Goal: Task Accomplishment & Management: Use online tool/utility

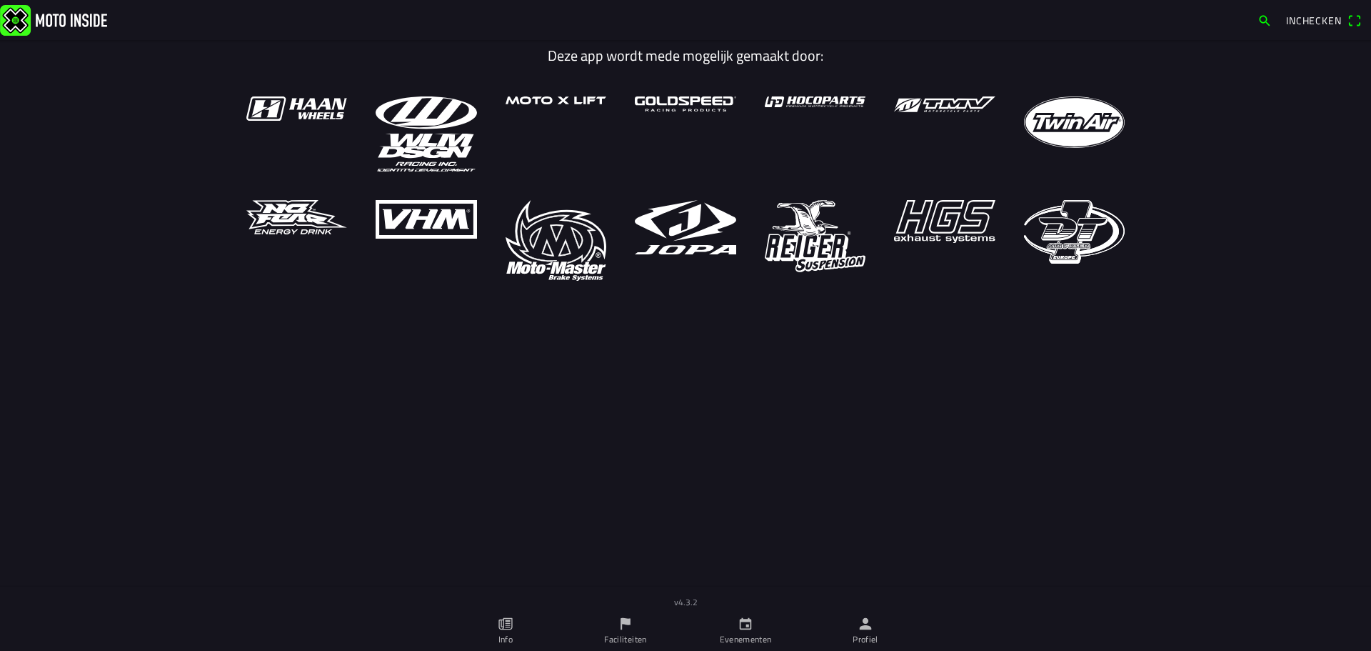
click at [862, 632] on link "Profiel" at bounding box center [866, 631] width 120 height 40
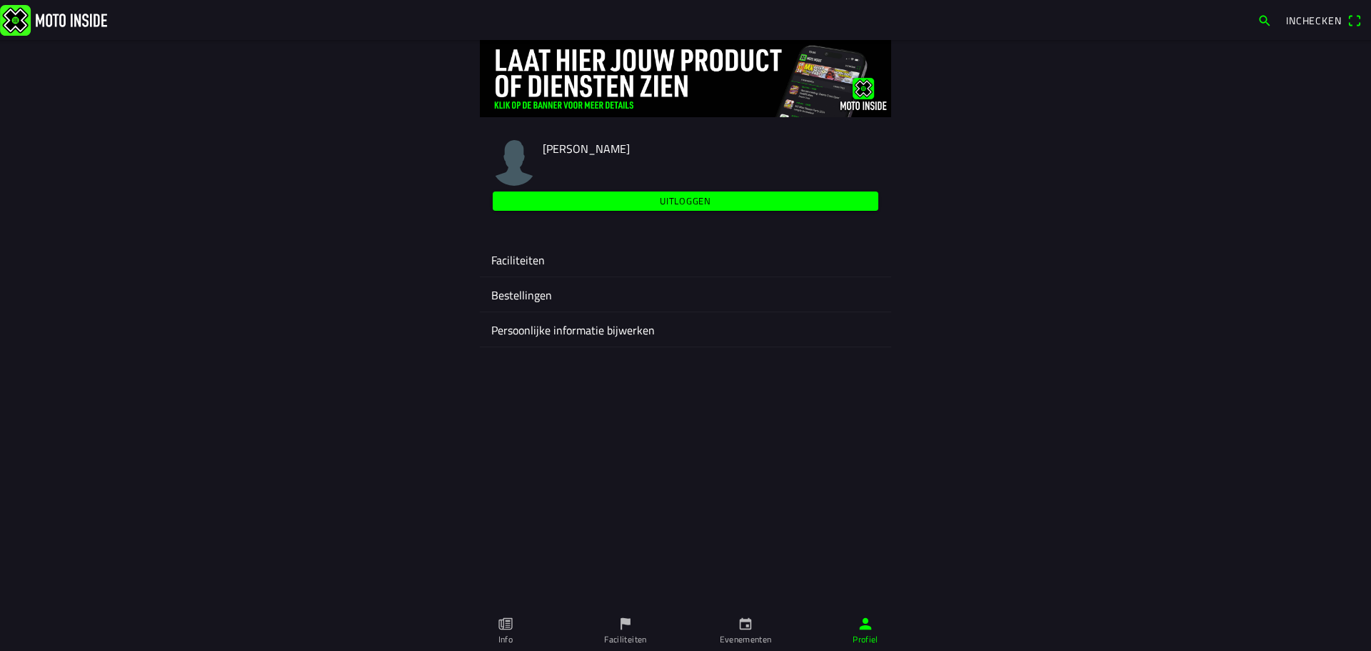
click at [518, 256] on ion-label "Faciliteiten" at bounding box center [685, 259] width 389 height 17
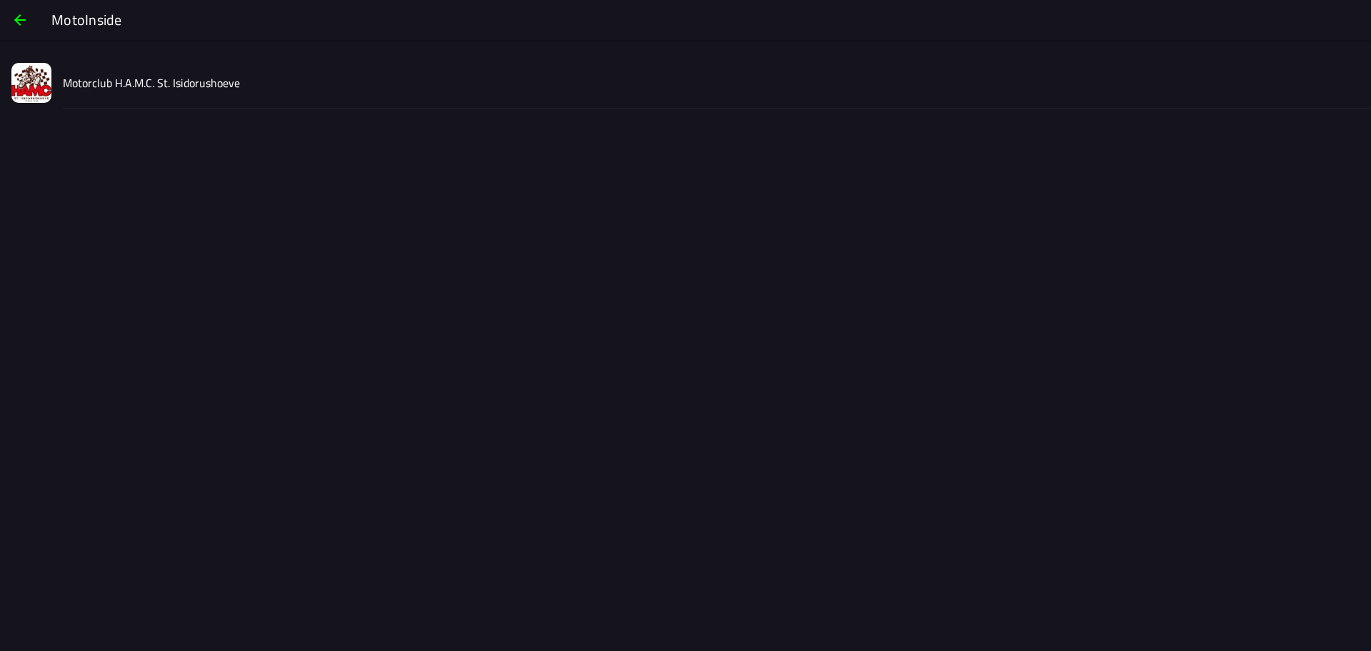
click at [0, 0] on slot "Motorclub H.A.M.C. St. Isidorushoeve" at bounding box center [0, 0] width 0 height 0
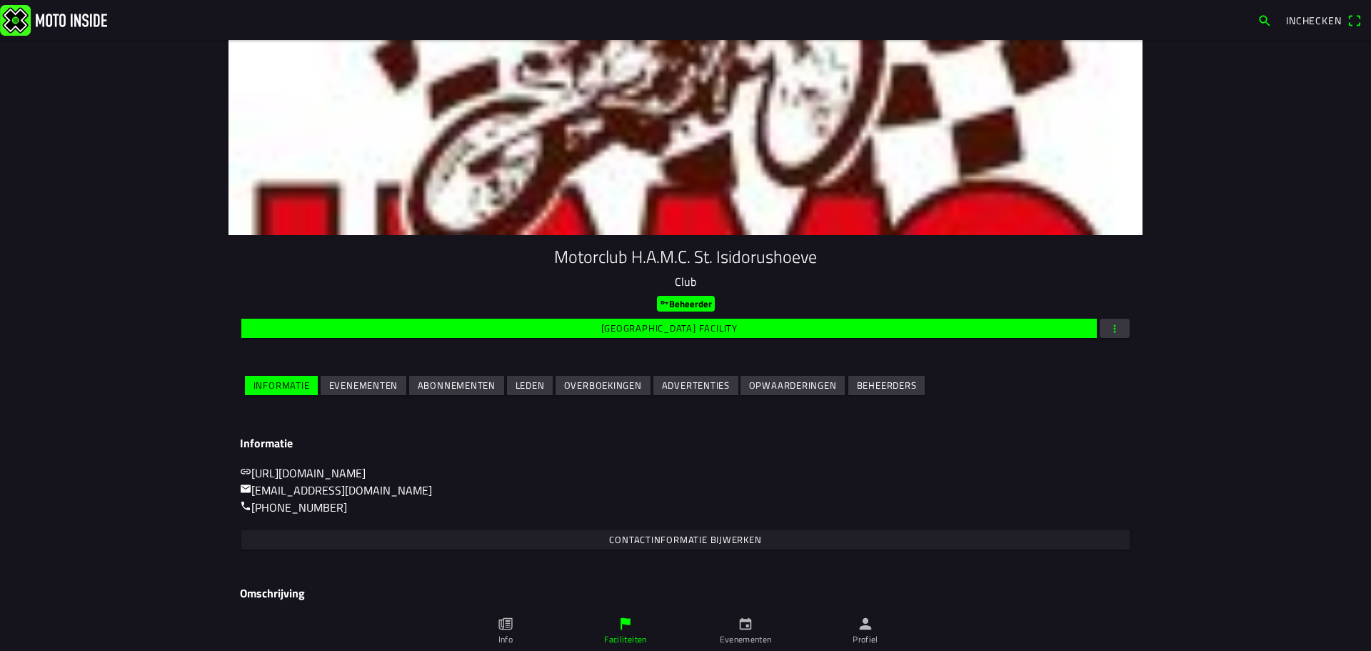
click at [0, 0] on slot "Evenementen" at bounding box center [0, 0] width 0 height 0
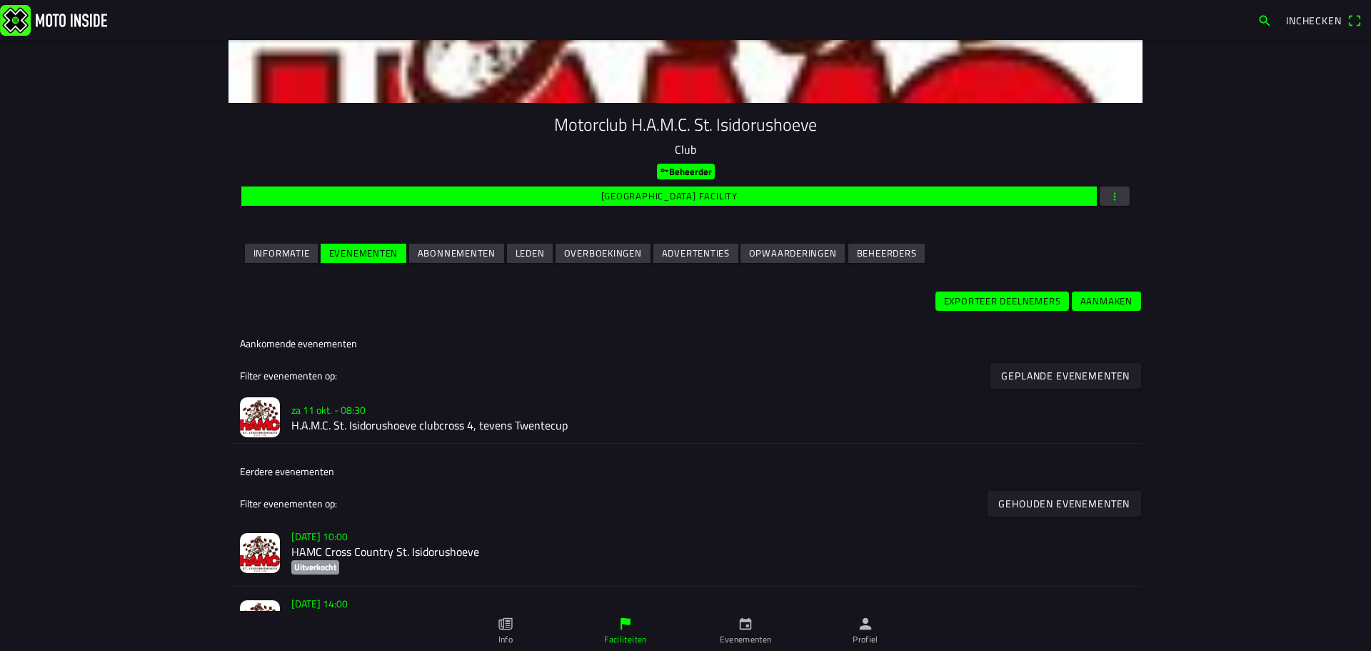
scroll to position [143, 0]
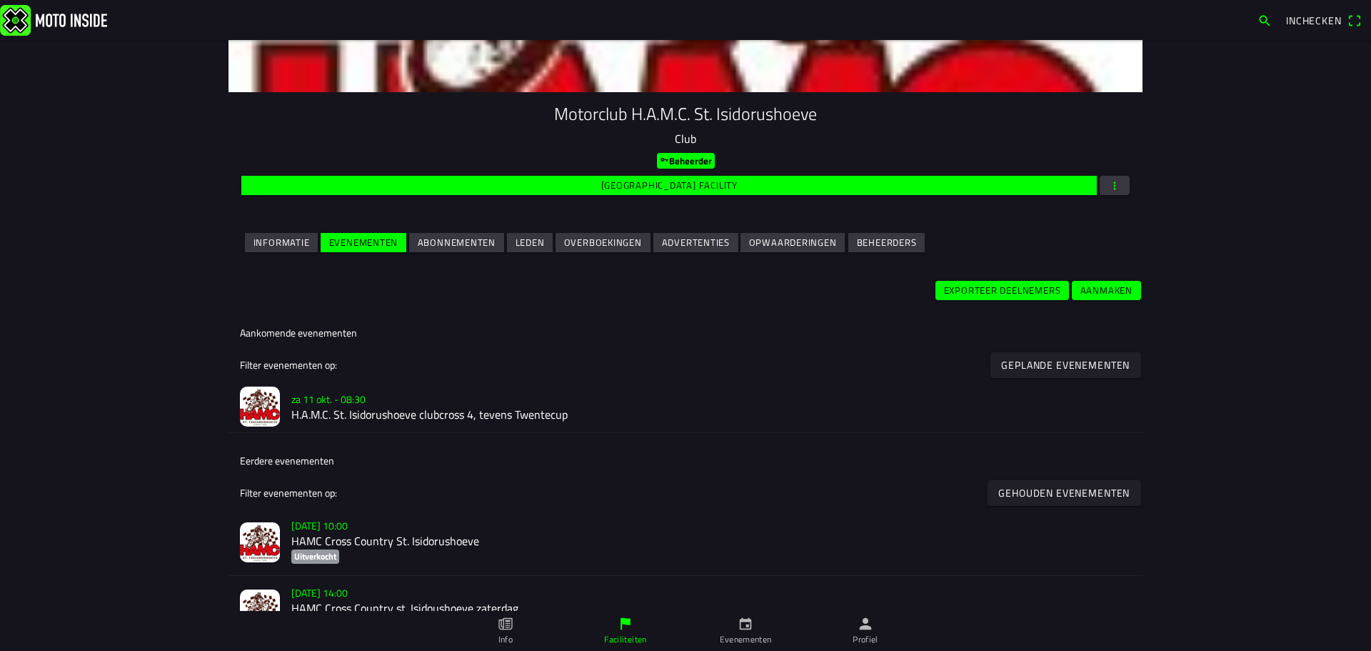
click at [396, 401] on h3 "za 11 okt. - 08:30" at bounding box center [711, 398] width 840 height 15
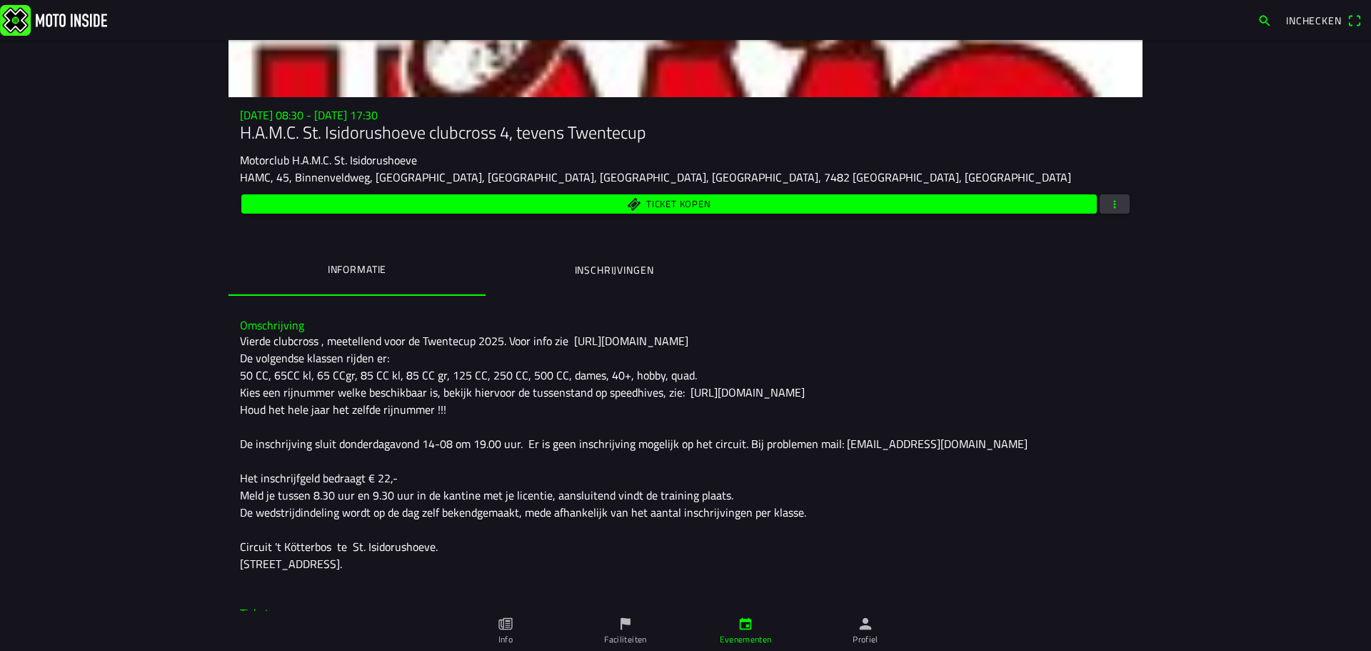
scroll to position [143, 0]
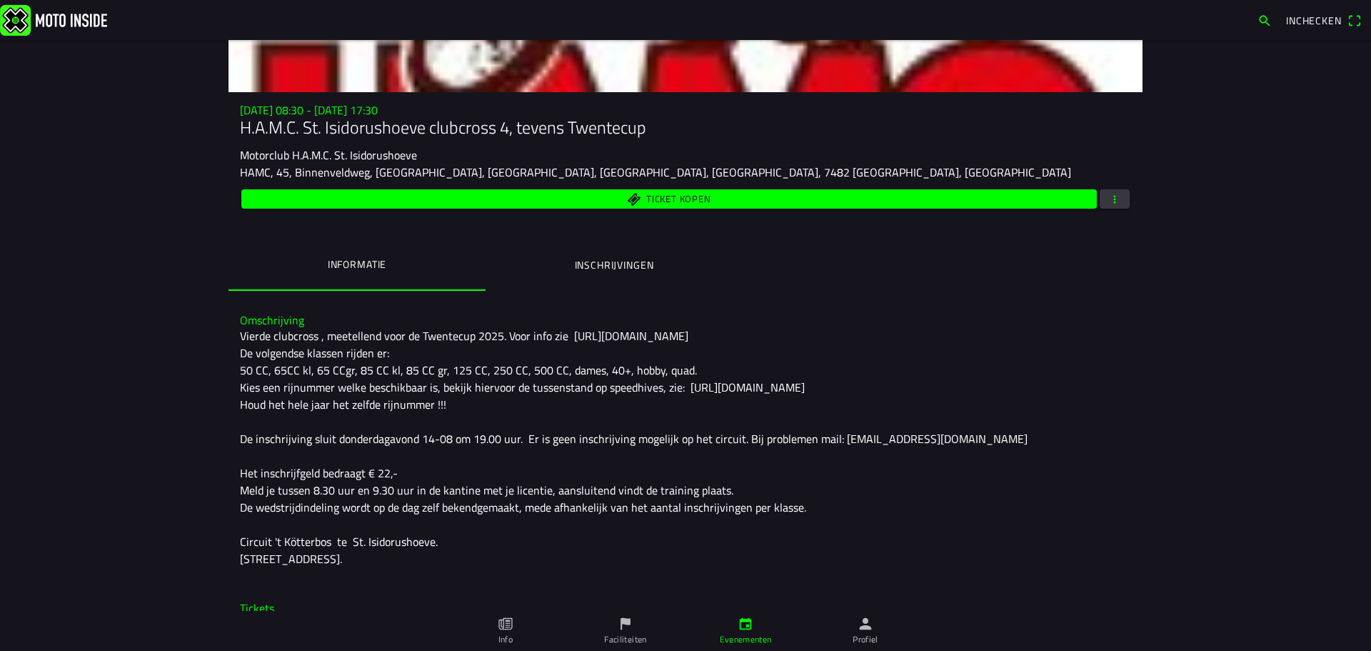
click at [1108, 195] on span "button" at bounding box center [1114, 198] width 13 height 19
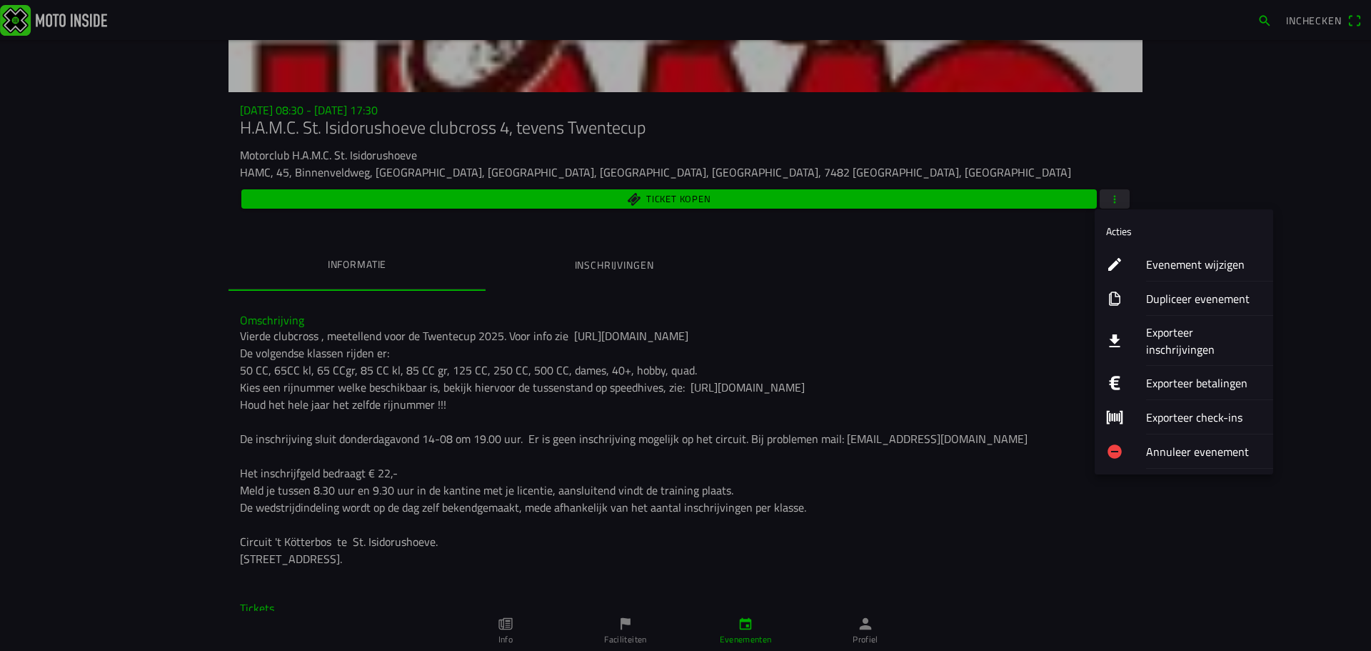
click at [1206, 334] on ion-label "Exporteer inschrijvingen" at bounding box center [1204, 341] width 116 height 34
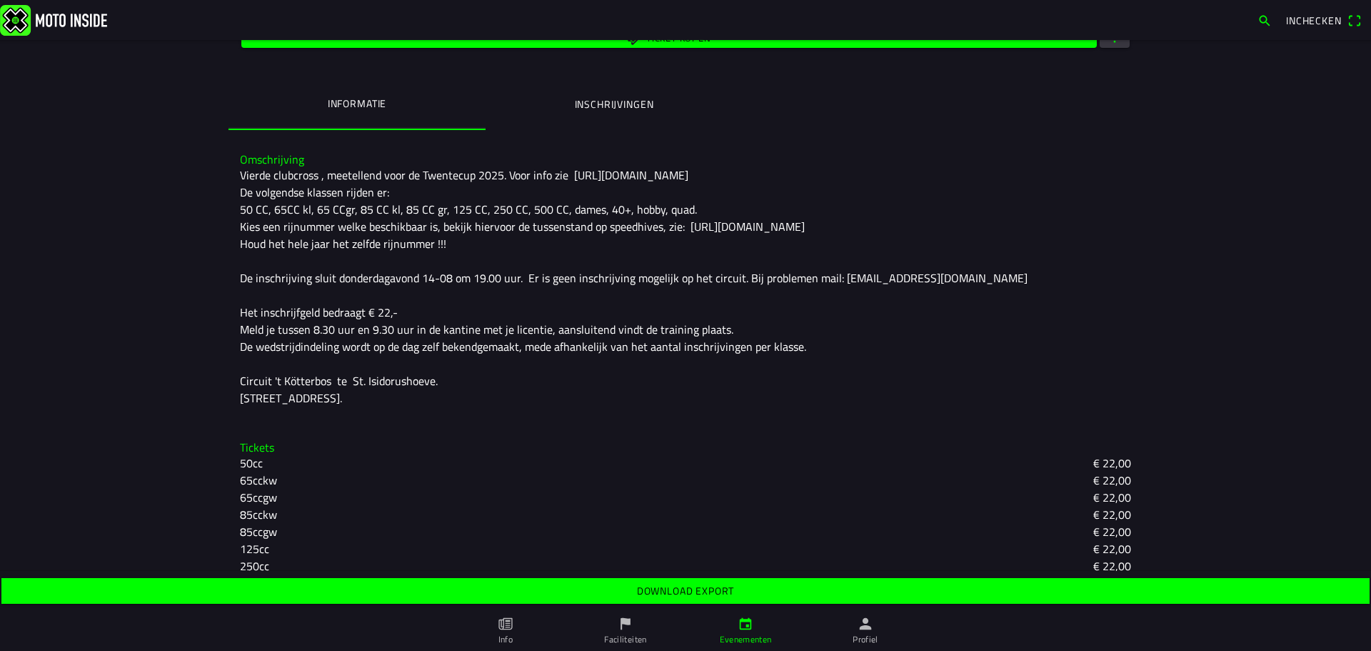
scroll to position [357, 0]
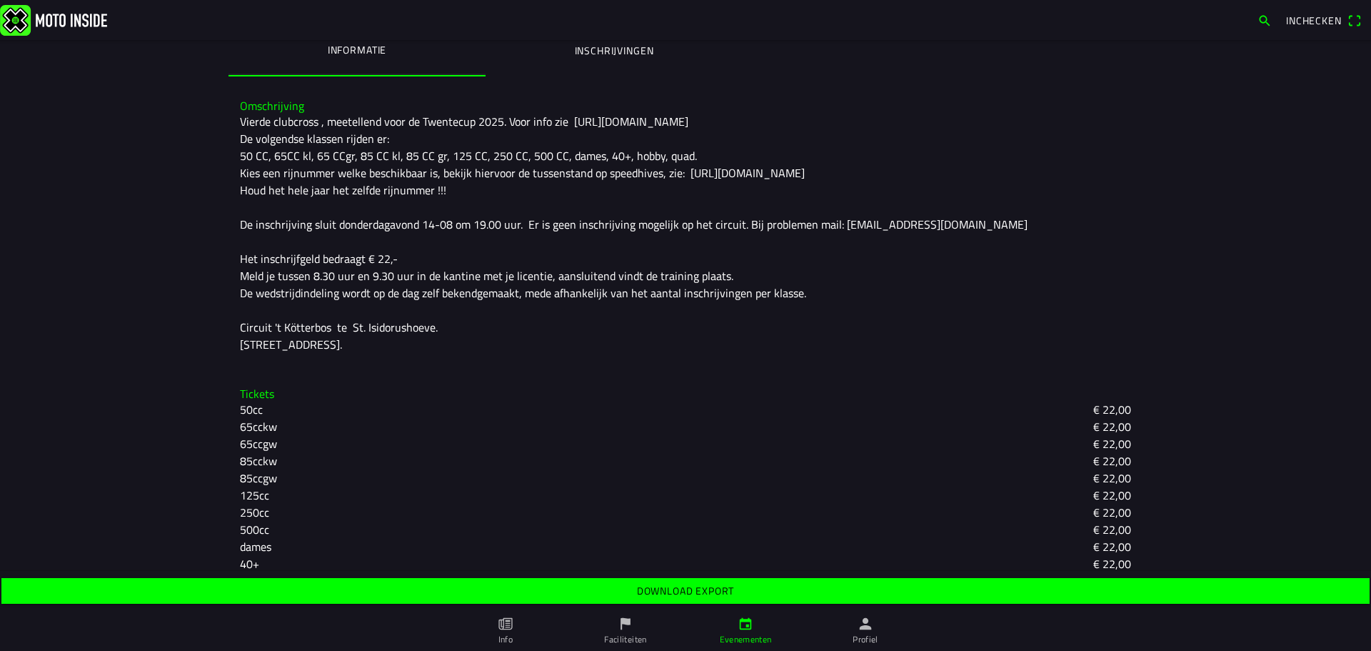
click at [0, 0] on slot "Download export" at bounding box center [0, 0] width 0 height 0
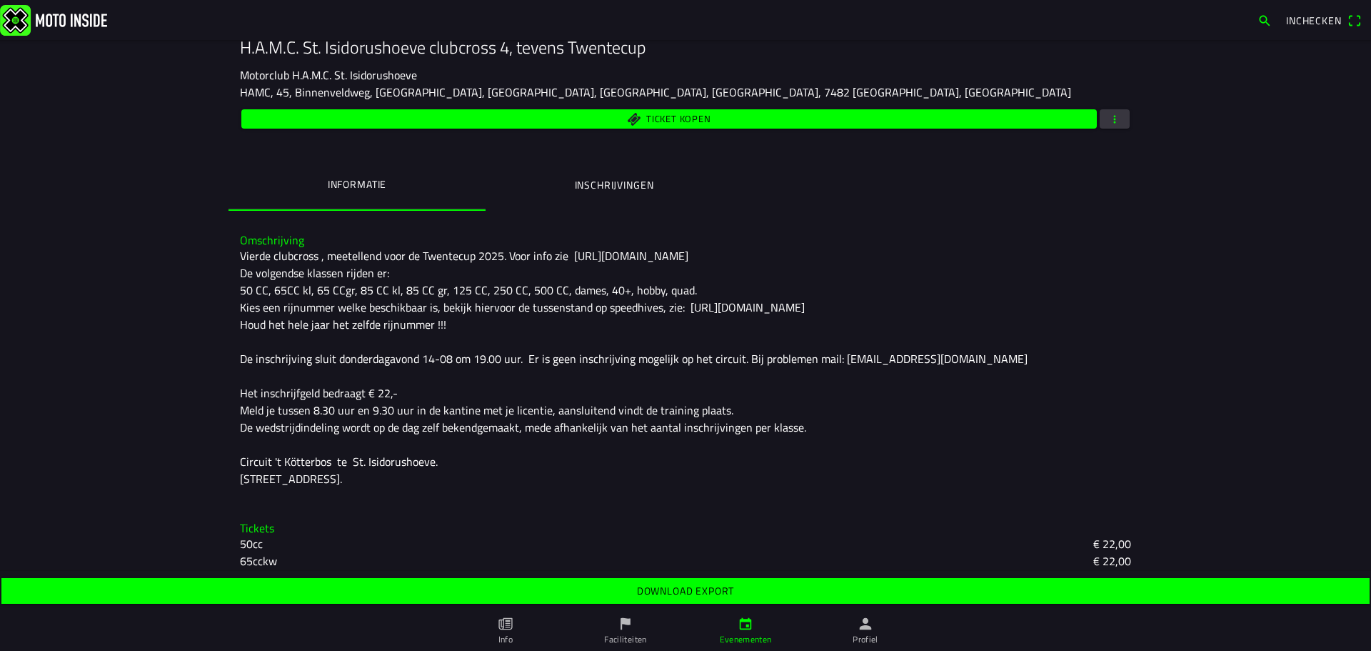
scroll to position [199, 0]
